Goal: Find specific page/section: Find specific page/section

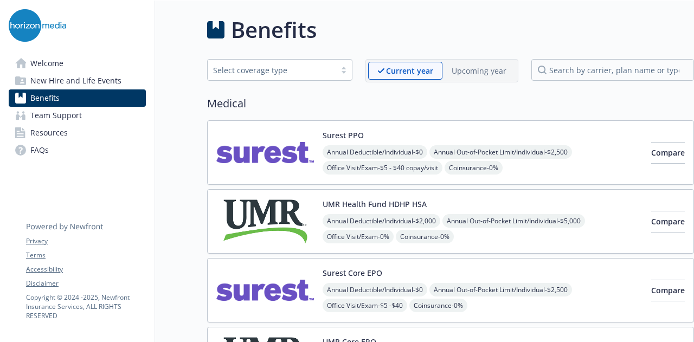
scroll to position [2102, 8]
